Goal: Information Seeking & Learning: Learn about a topic

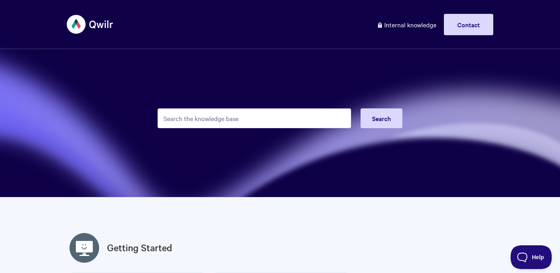
click at [216, 118] on input "Search the knowledge base" at bounding box center [255, 118] width 194 height 20
click at [198, 121] on input "Search the knowledge base" at bounding box center [255, 118] width 194 height 20
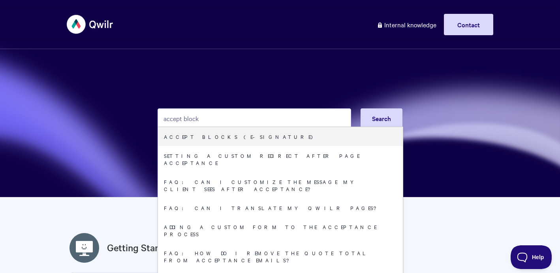
type input "accept block"
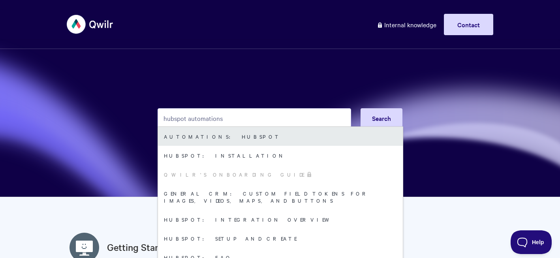
type input "hubspot automations"
click at [199, 136] on link "Automations: HubSpot" at bounding box center [280, 136] width 245 height 19
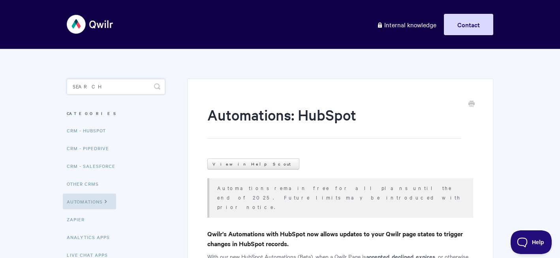
click at [117, 85] on input "Search" at bounding box center [116, 87] width 98 height 16
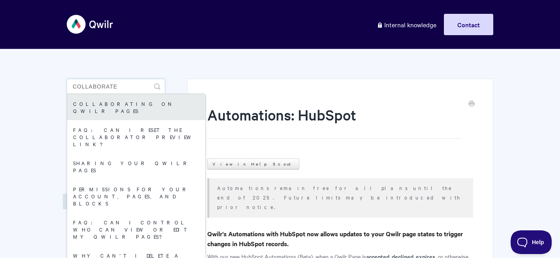
type input "collaborate"
click at [105, 101] on link "Collaborating on Qwilr Pages" at bounding box center [136, 107] width 138 height 26
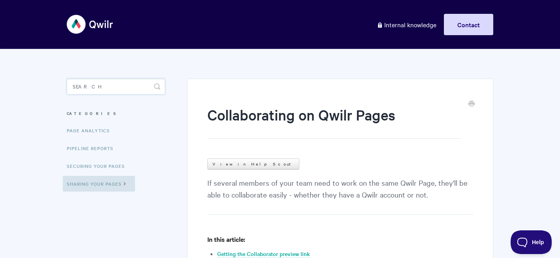
click at [112, 81] on input "Search" at bounding box center [116, 87] width 98 height 16
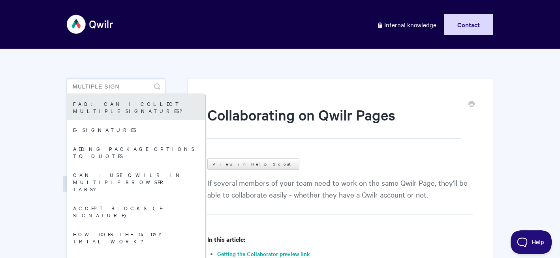
type input "multiple sign"
click at [107, 108] on link "FAQ: Can I collect multiple signatures?" at bounding box center [136, 107] width 138 height 26
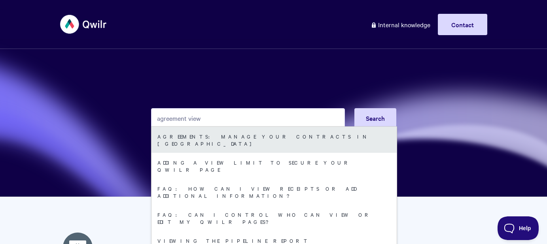
type input "agreement view"
click at [202, 142] on link "Agreements: Manage your Contracts in Qwilr" at bounding box center [273, 140] width 245 height 26
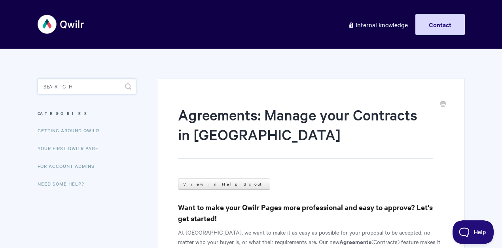
click at [97, 86] on input "Search" at bounding box center [87, 87] width 98 height 16
click at [58, 86] on input "qwilpay" at bounding box center [87, 87] width 98 height 16
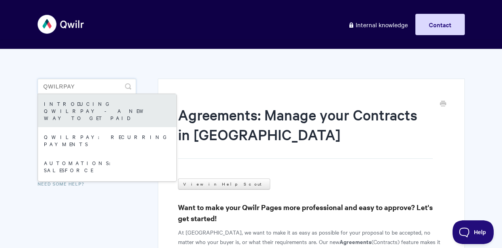
type input "qwilrpay"
click at [76, 110] on link "Introducing QwilrPay - A New Way to Get Paid" at bounding box center [107, 110] width 138 height 33
